Goal: Task Accomplishment & Management: Use online tool/utility

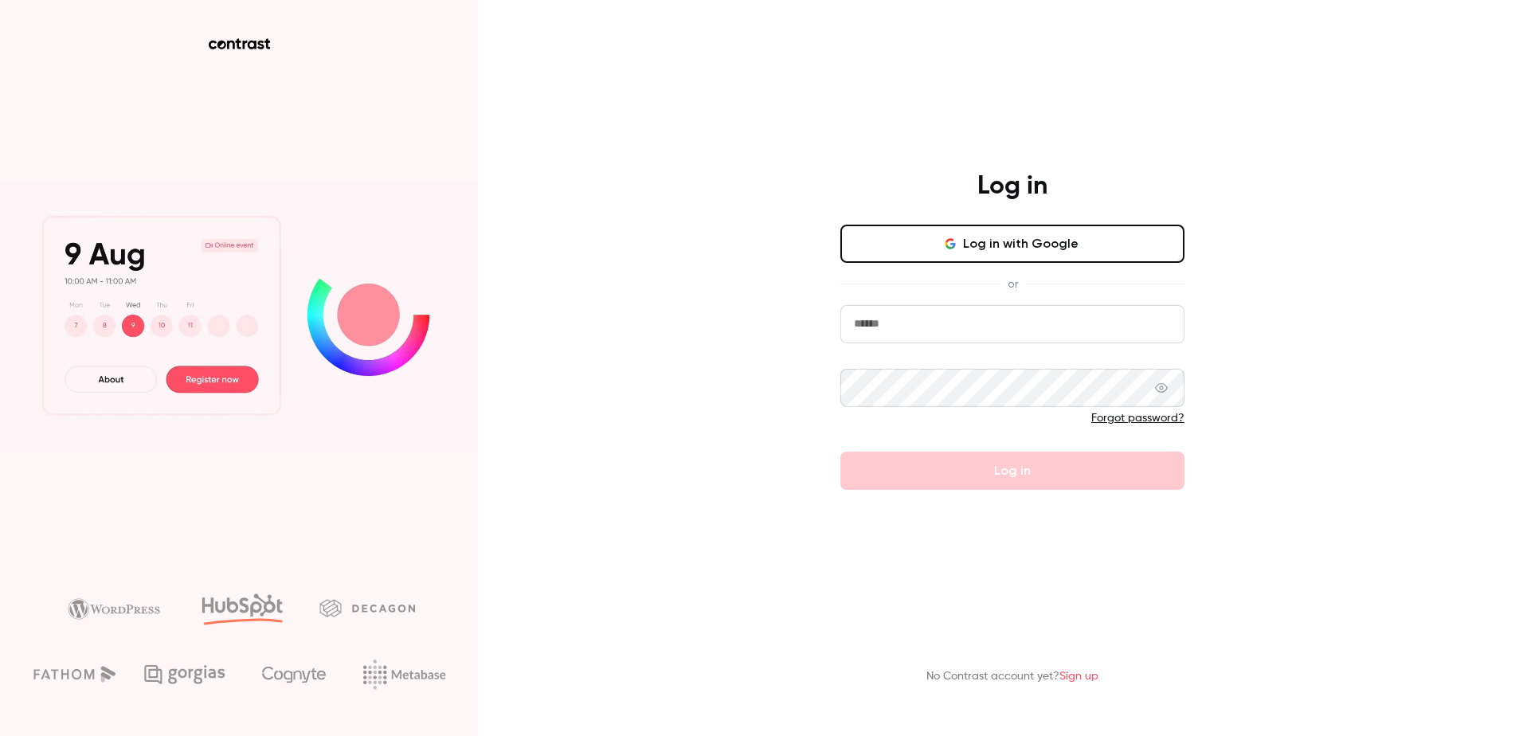
click at [955, 331] on input "email" at bounding box center [1012, 324] width 344 height 38
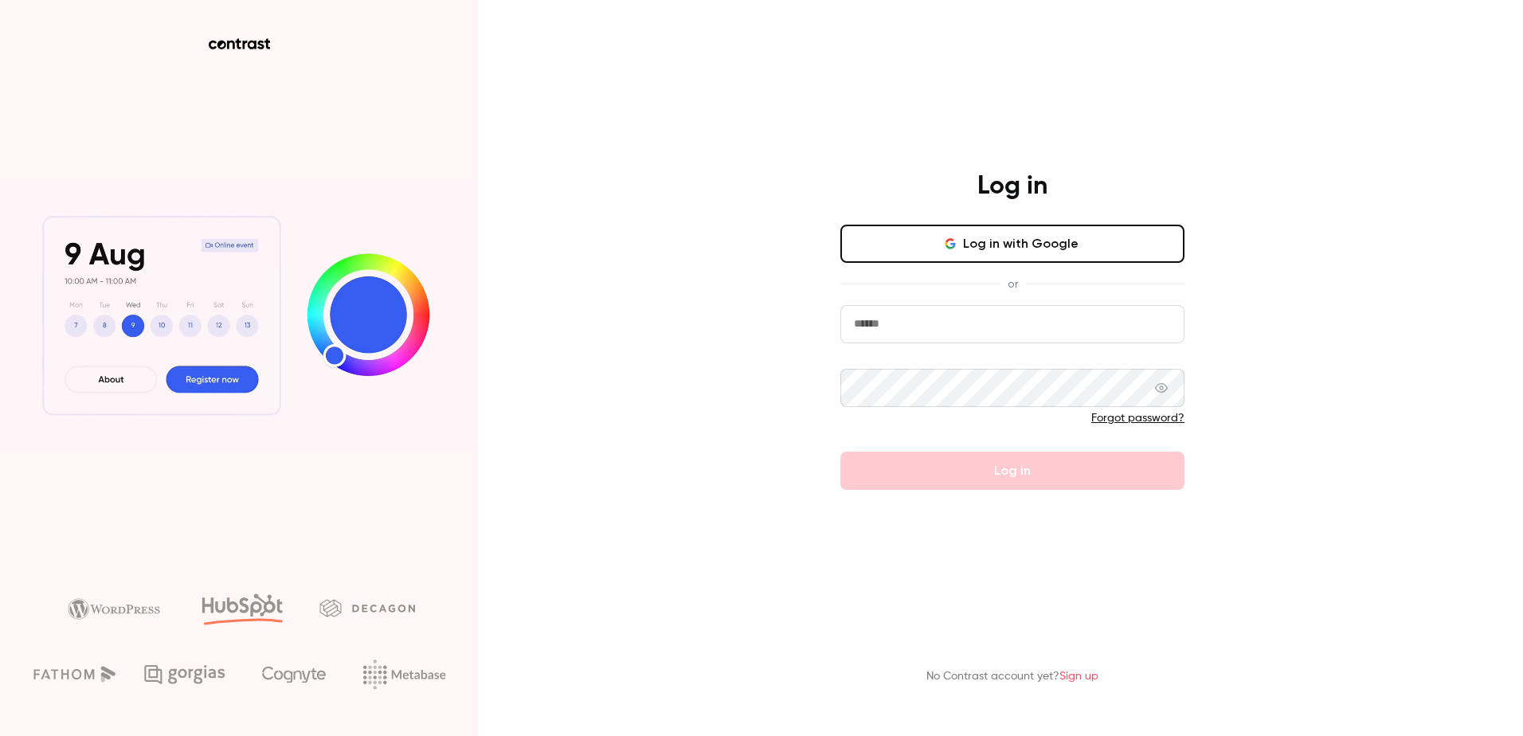
type input "**********"
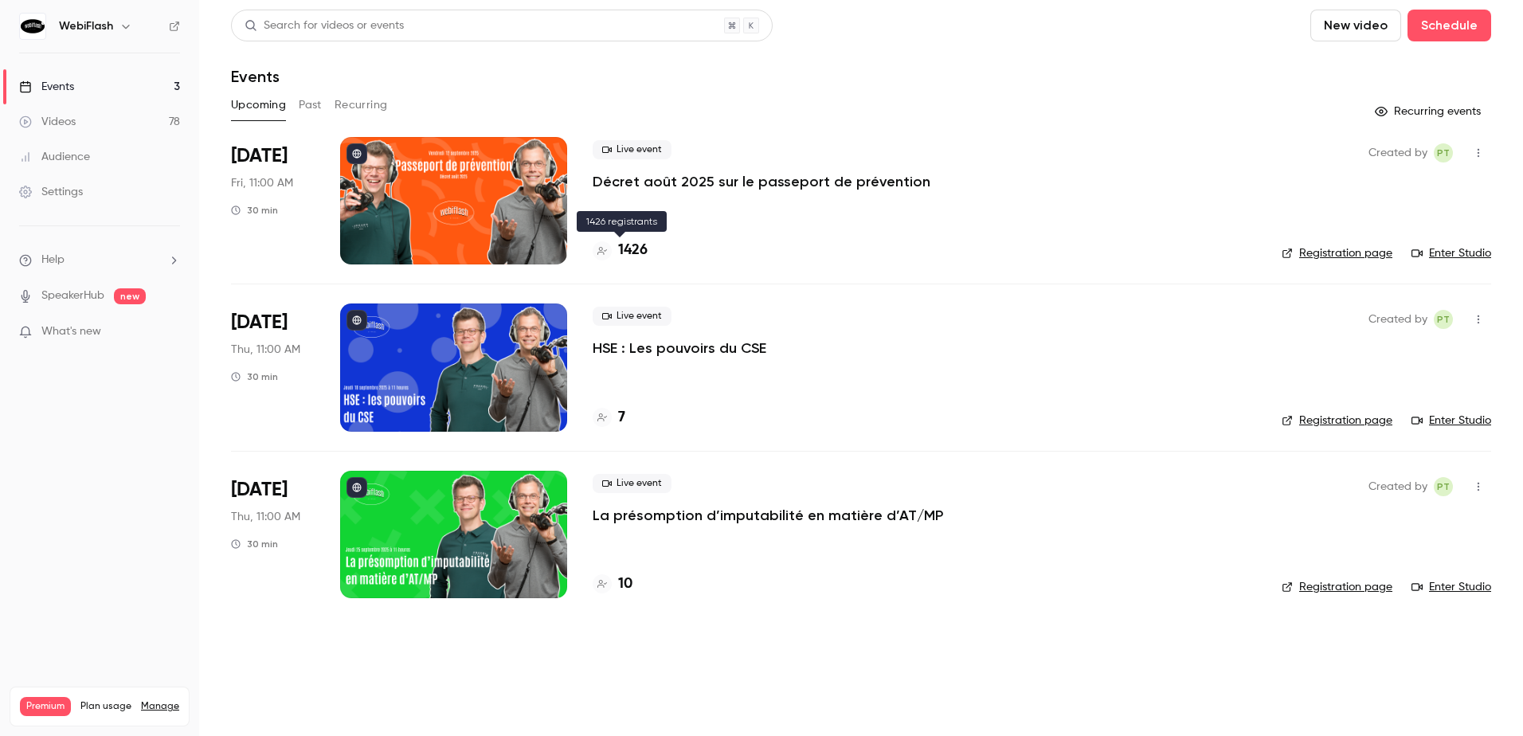
click at [617, 241] on div "1426" at bounding box center [620, 251] width 55 height 22
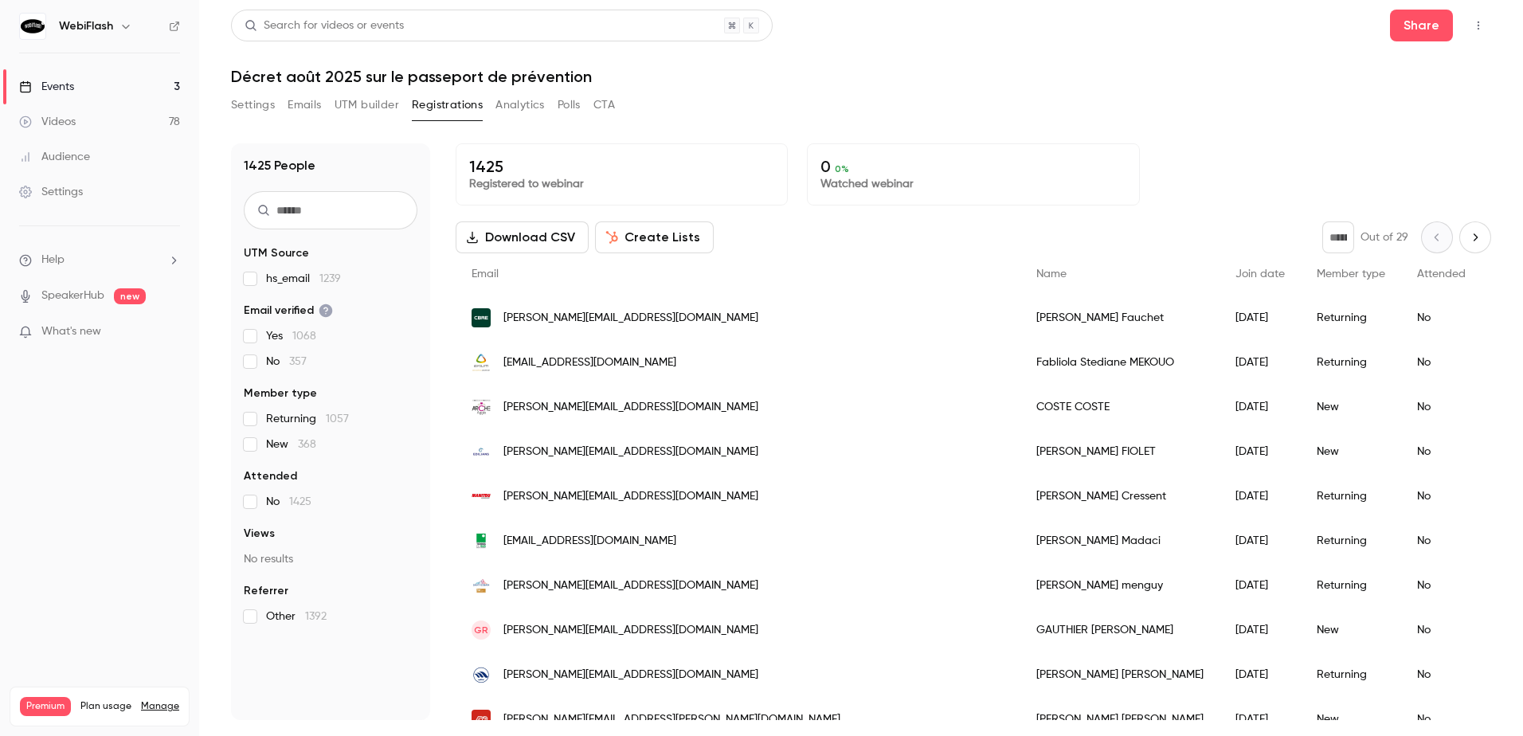
click at [359, 213] on input "text" at bounding box center [331, 210] width 174 height 38
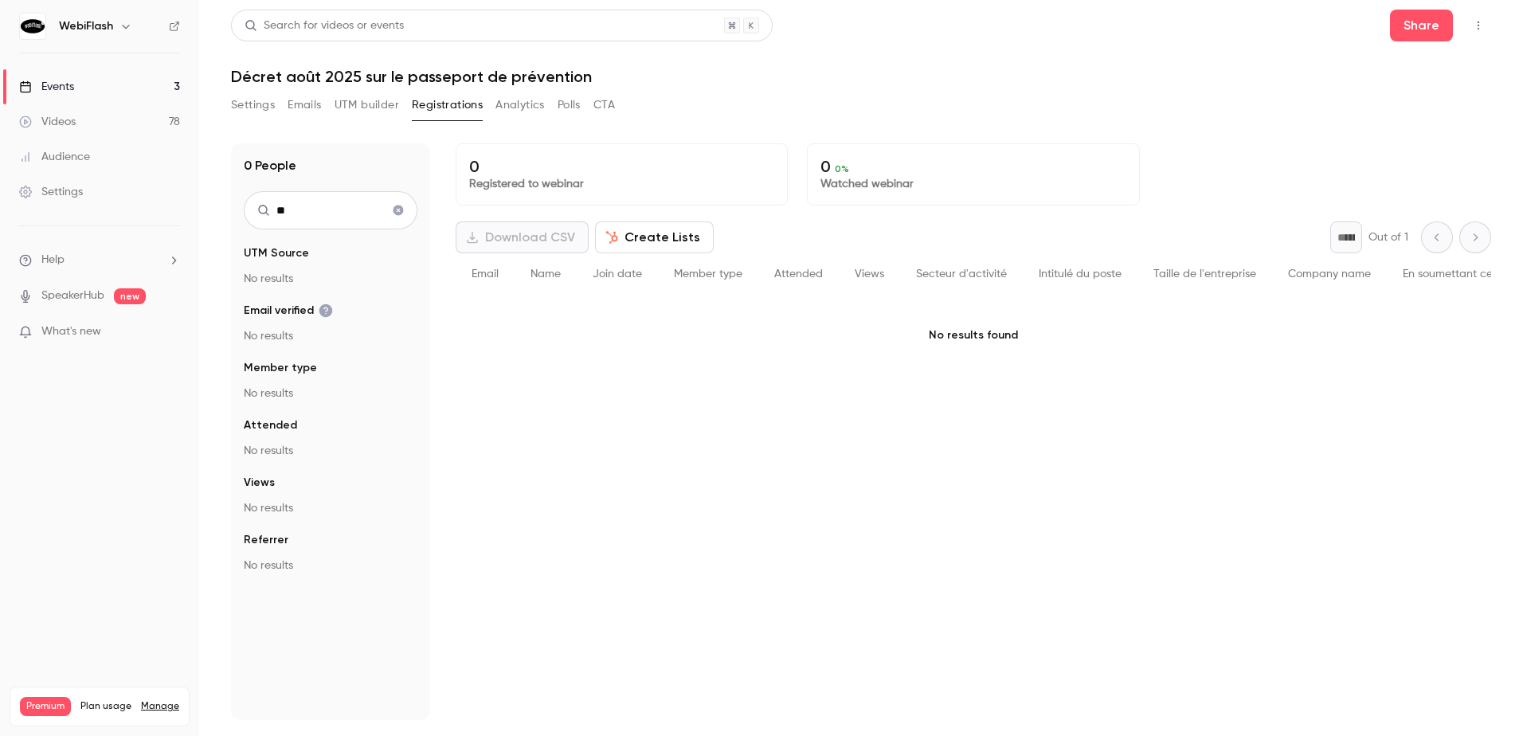
type input "*"
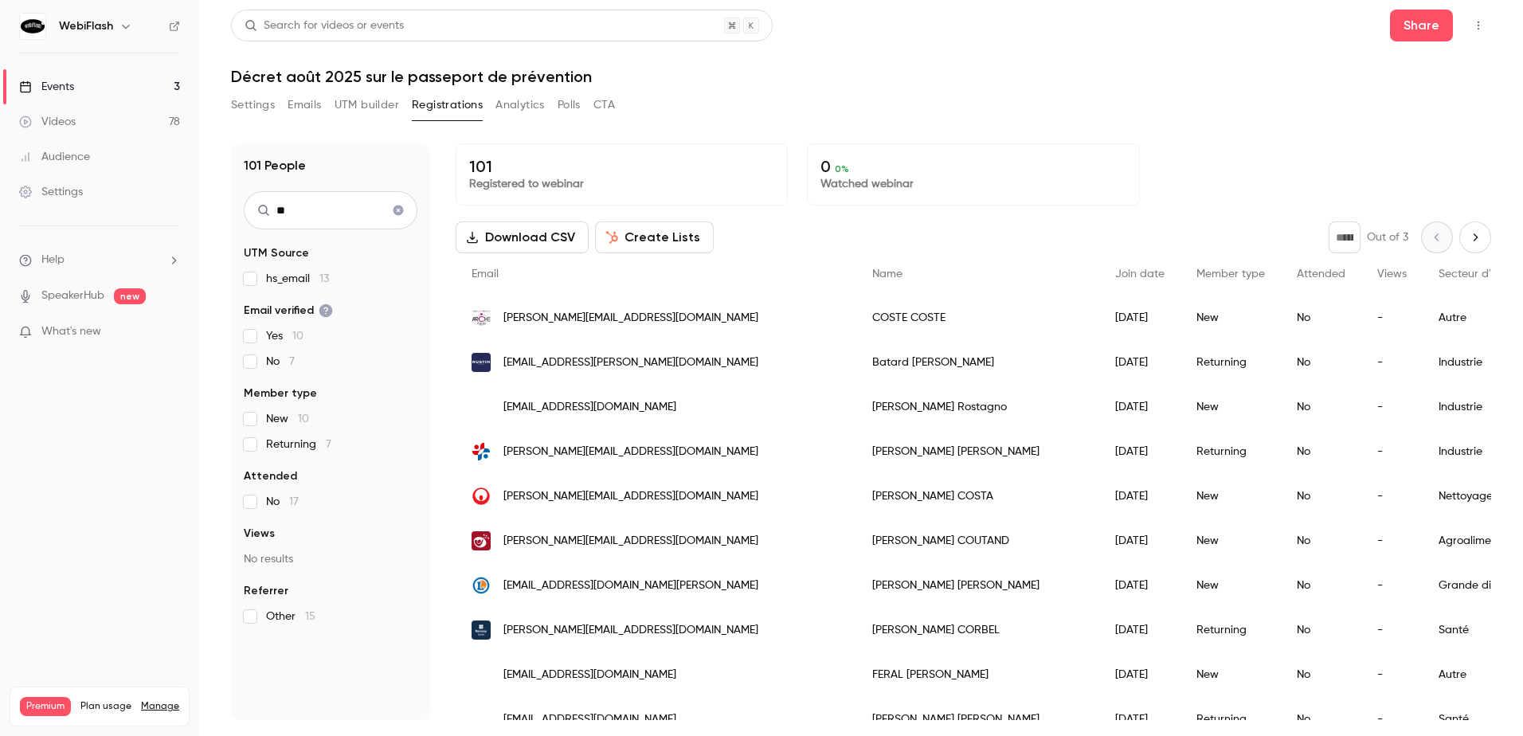
type input "*"
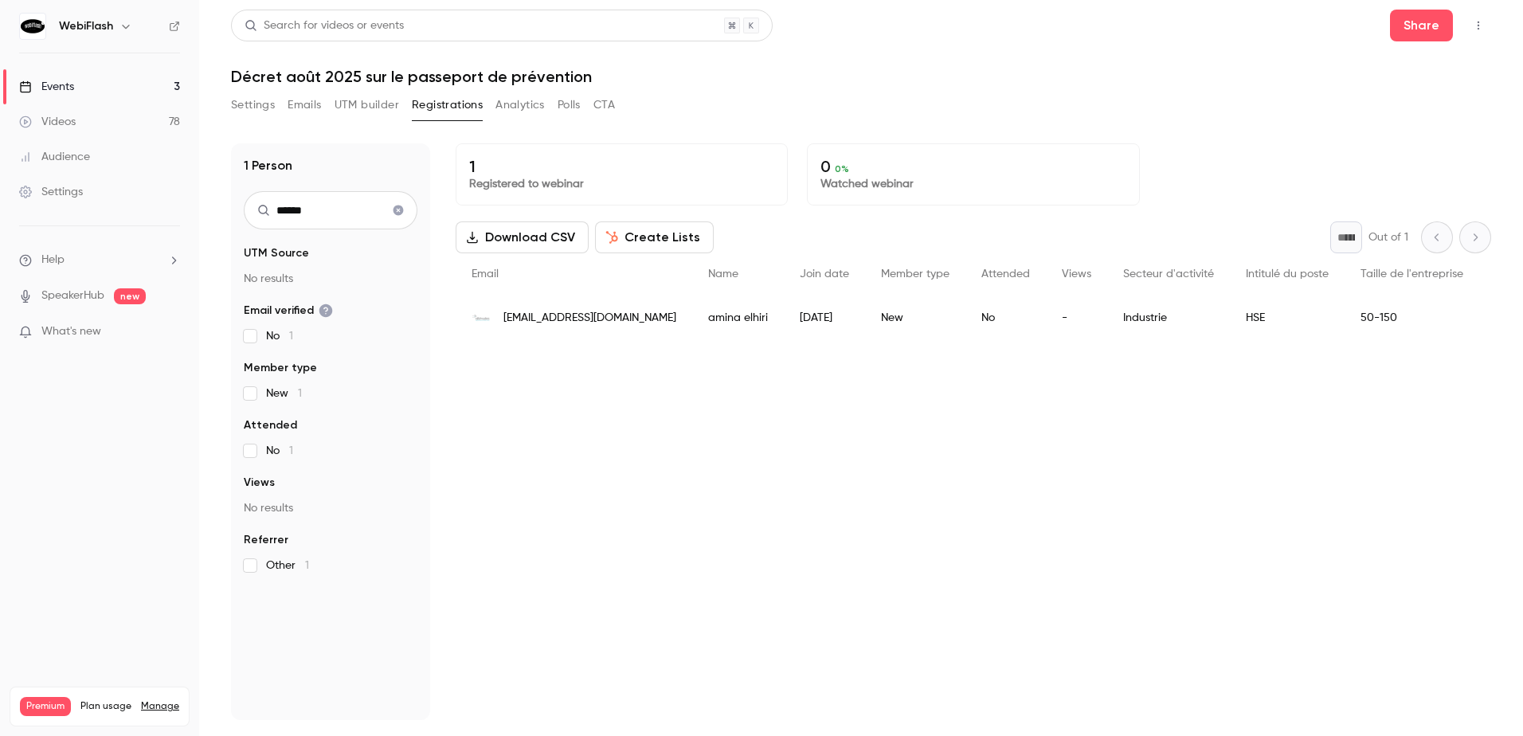
type input "******"
click at [539, 314] on span "[EMAIL_ADDRESS][DOMAIN_NAME]" at bounding box center [589, 318] width 173 height 17
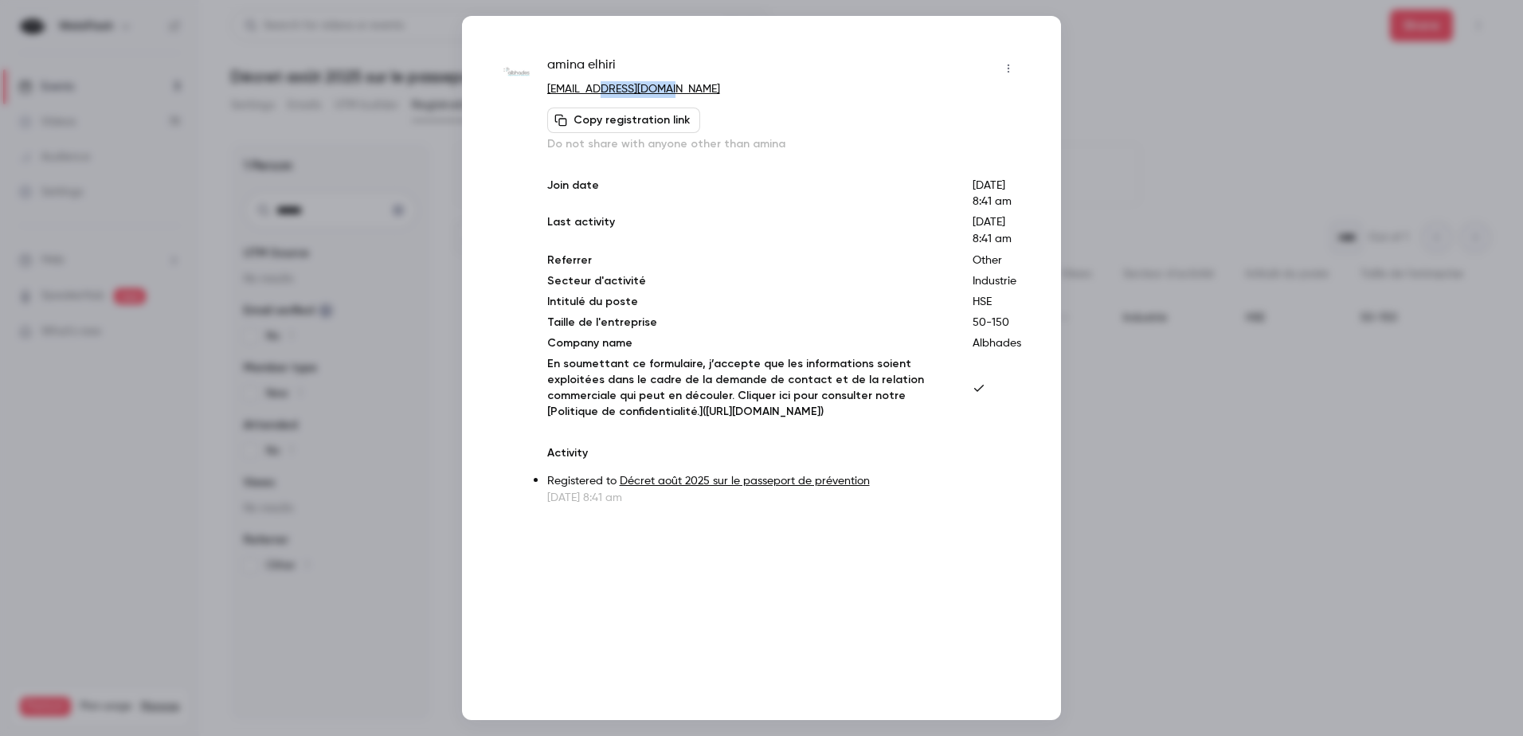
drag, startPoint x: 676, startPoint y: 88, endPoint x: 589, endPoint y: 96, distance: 87.2
click at [589, 96] on p "[EMAIL_ADDRESS][DOMAIN_NAME]" at bounding box center [784, 89] width 474 height 17
copy link "[DOMAIN_NAME]"
click at [1331, 130] on div at bounding box center [761, 368] width 1523 height 736
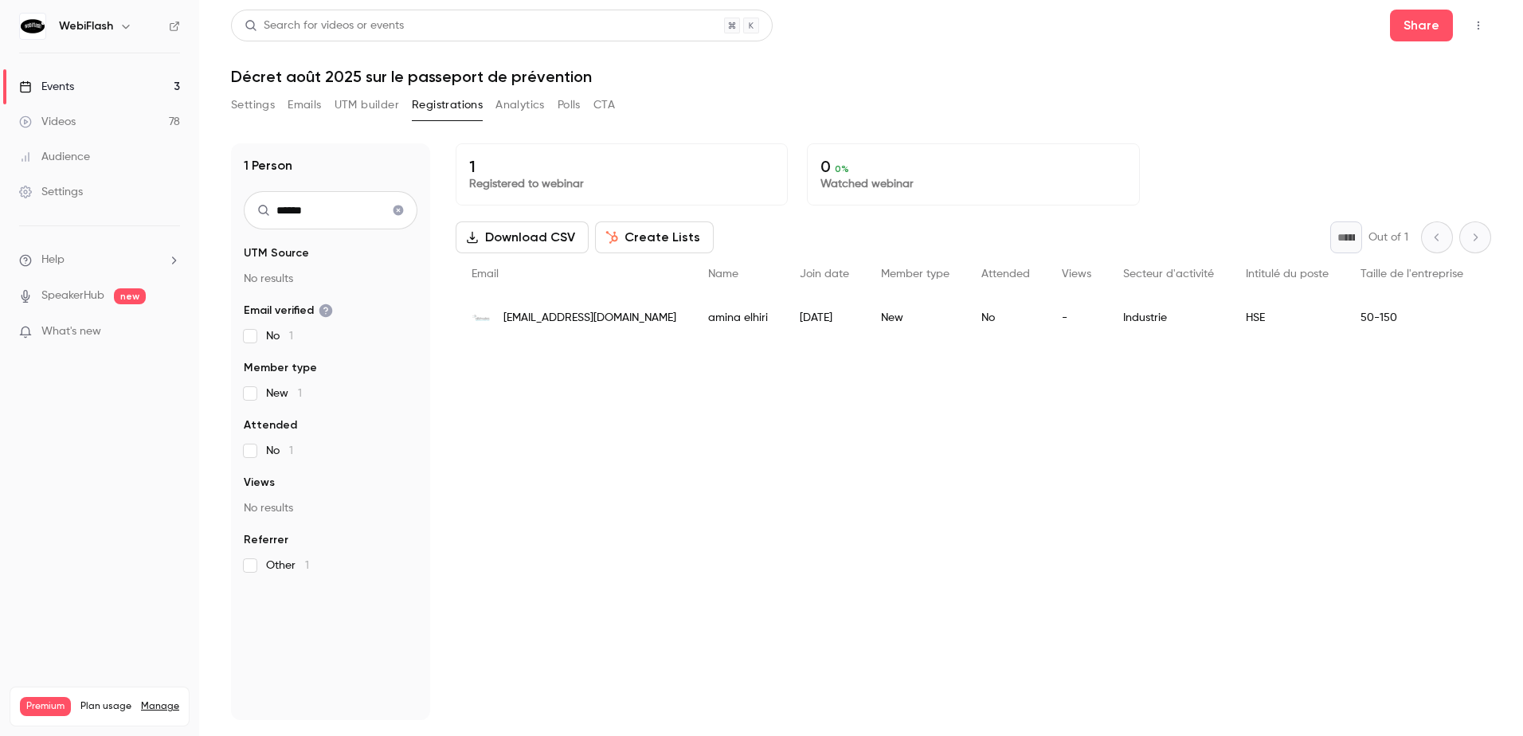
drag, startPoint x: 333, startPoint y: 208, endPoint x: 175, endPoint y: 203, distance: 157.8
click at [175, 203] on div "WebiFlash Events 3 Videos 78 Audience Settings Help SpeakerHub new What's new P…" at bounding box center [761, 368] width 1523 height 736
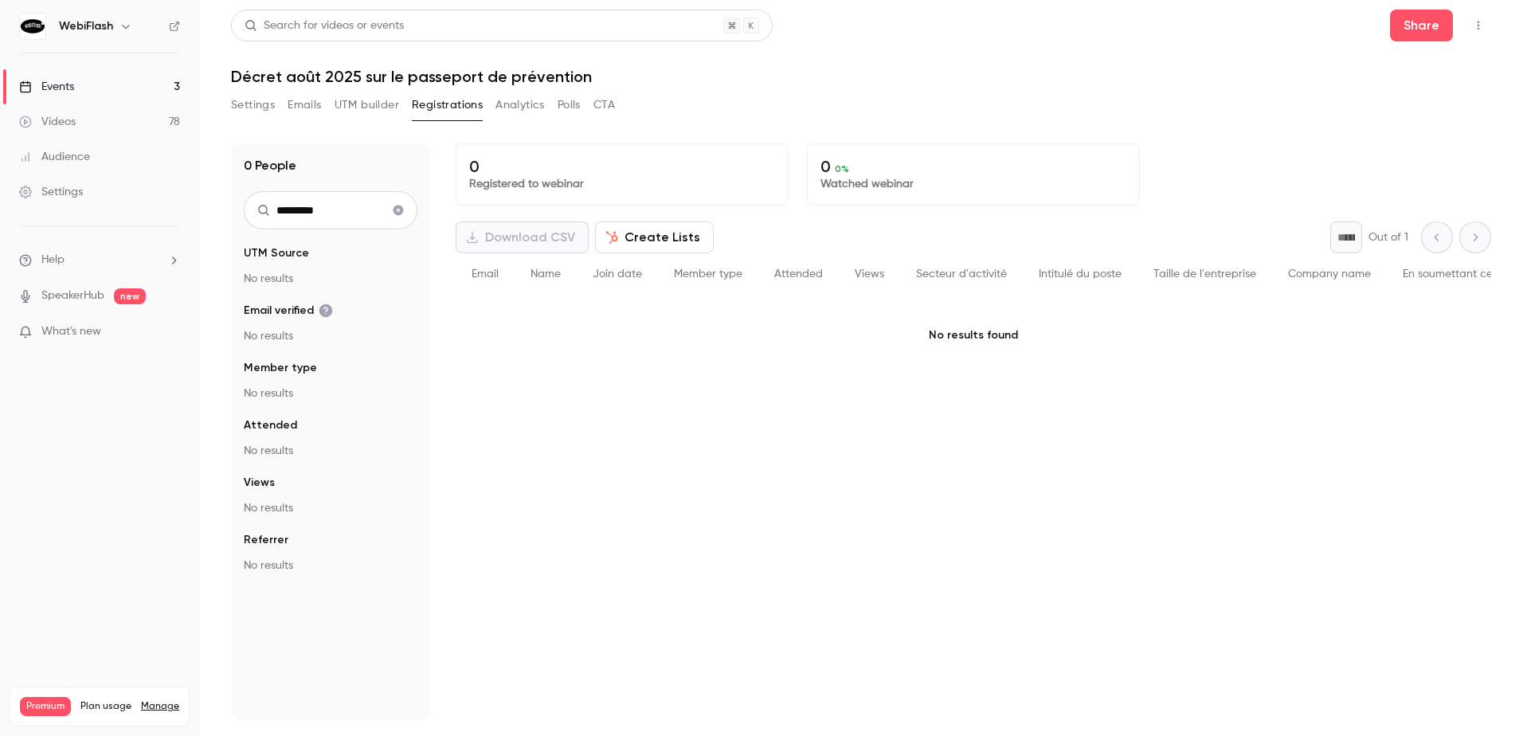
drag, startPoint x: 326, startPoint y: 216, endPoint x: 175, endPoint y: 191, distance: 152.6
click at [176, 209] on div "WebiFlash Events 3 Videos 78 Audience Settings Help SpeakerHub new What's new P…" at bounding box center [761, 368] width 1523 height 736
type input "*******"
